Goal: Task Accomplishment & Management: Complete application form

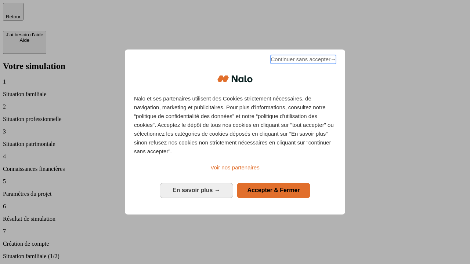
click at [303, 61] on span "Continuer sans accepter →" at bounding box center [303, 59] width 65 height 9
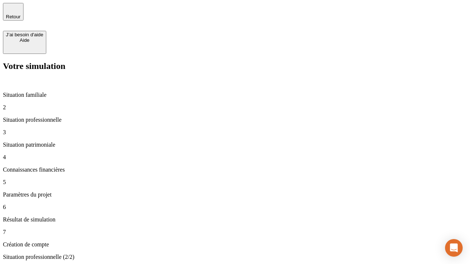
type input "30 000"
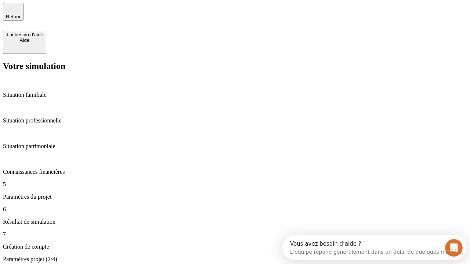
type input "25"
type input "1 000"
type input "640"
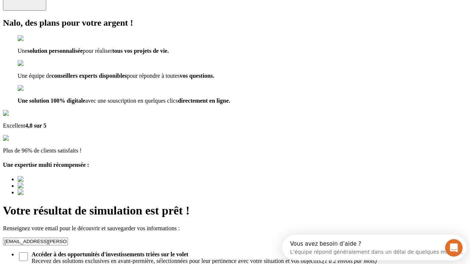
type input "[EMAIL_ADDRESS][PERSON_NAME][DOMAIN_NAME]"
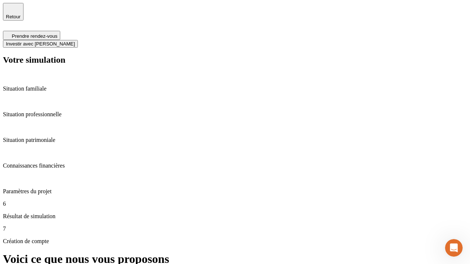
click at [75, 41] on span "Investir avec [PERSON_NAME]" at bounding box center [40, 44] width 69 height 6
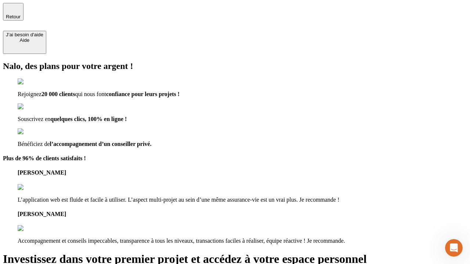
type input "[EMAIL_ADDRESS][PERSON_NAME][DOMAIN_NAME]"
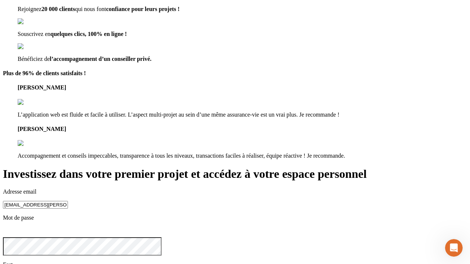
scroll to position [23, 0]
